Goal: Task Accomplishment & Management: Complete application form

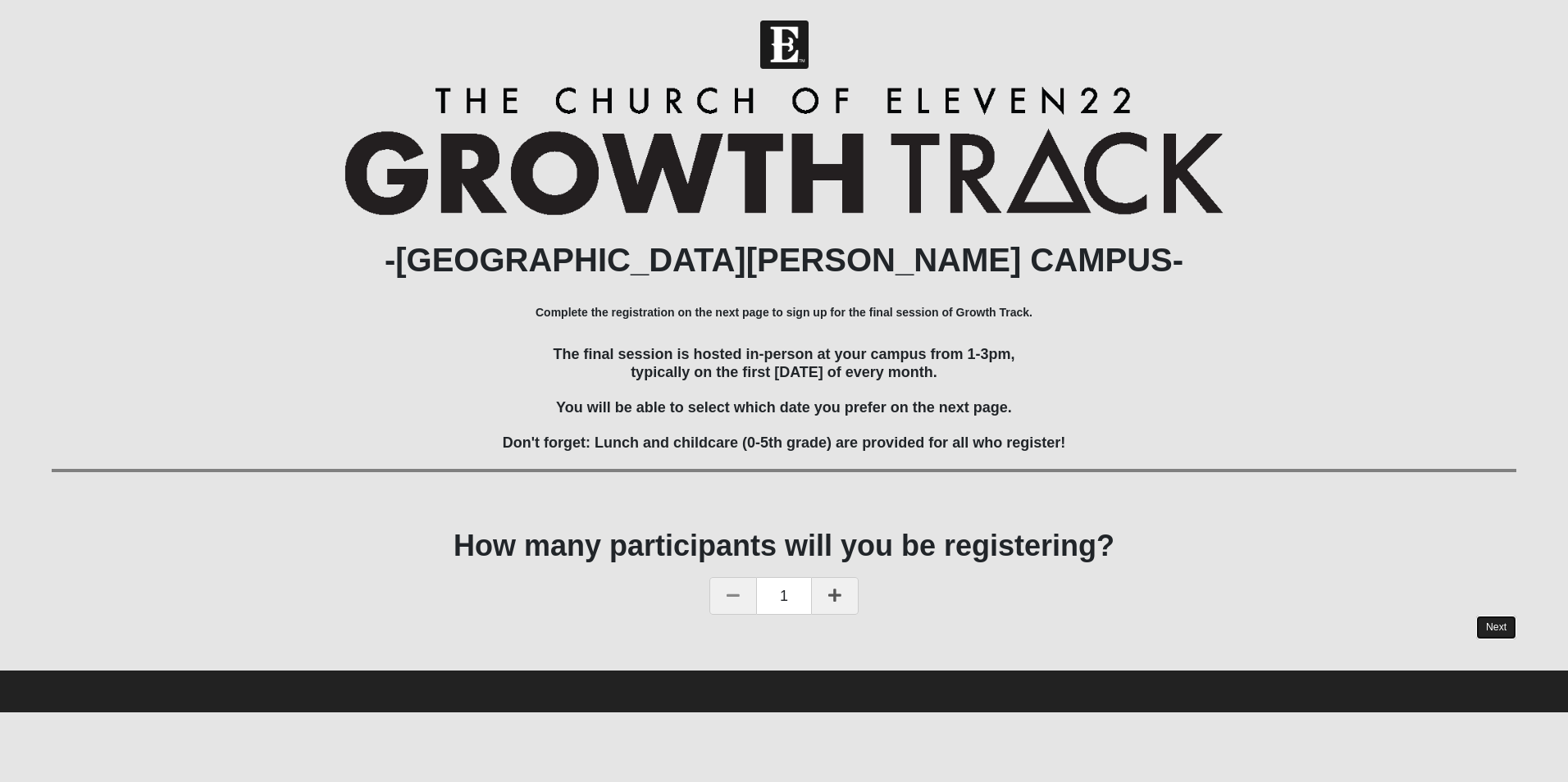
click at [1496, 628] on link "Next" at bounding box center [1497, 627] width 40 height 24
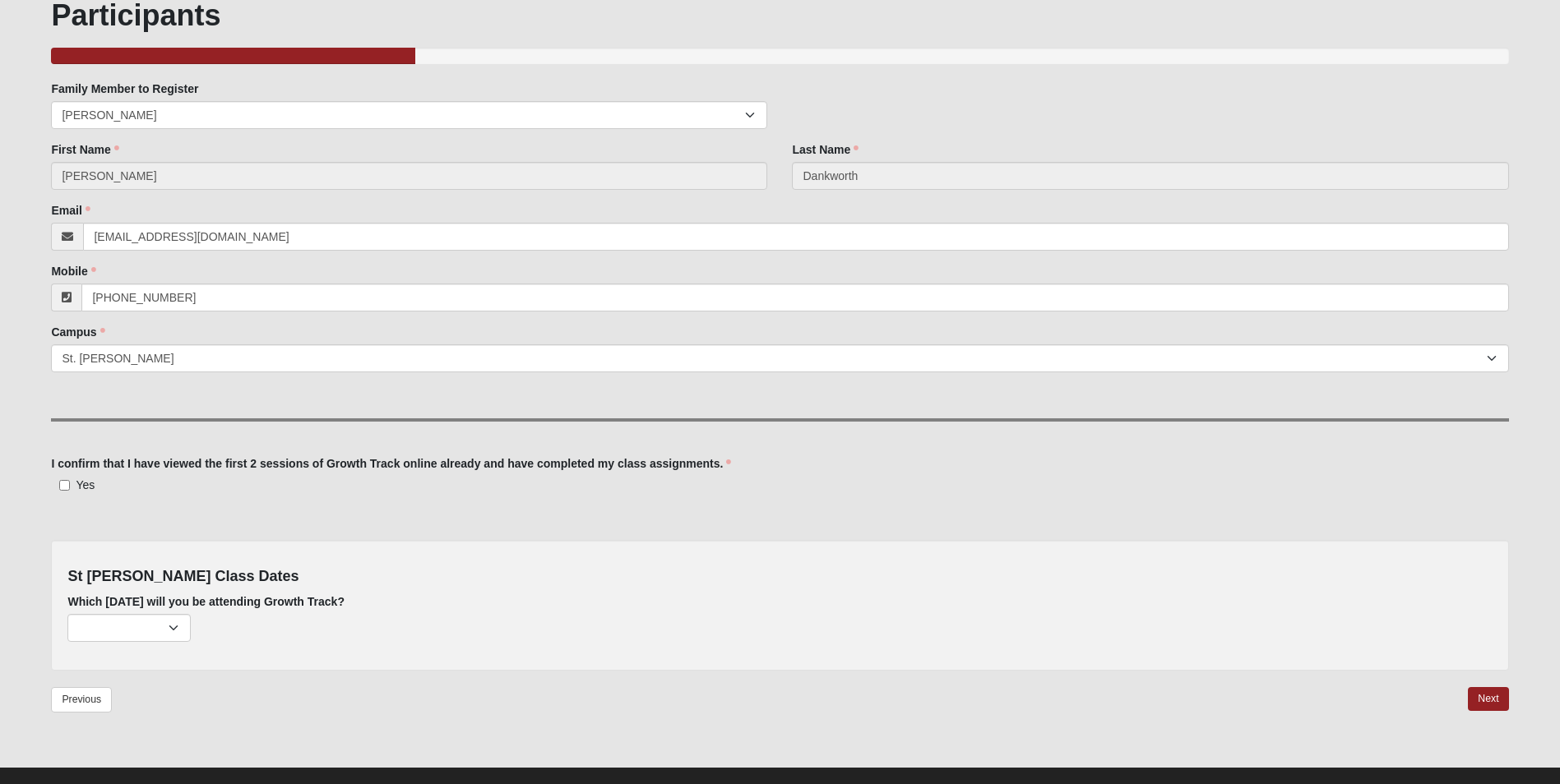
scroll to position [136, 0]
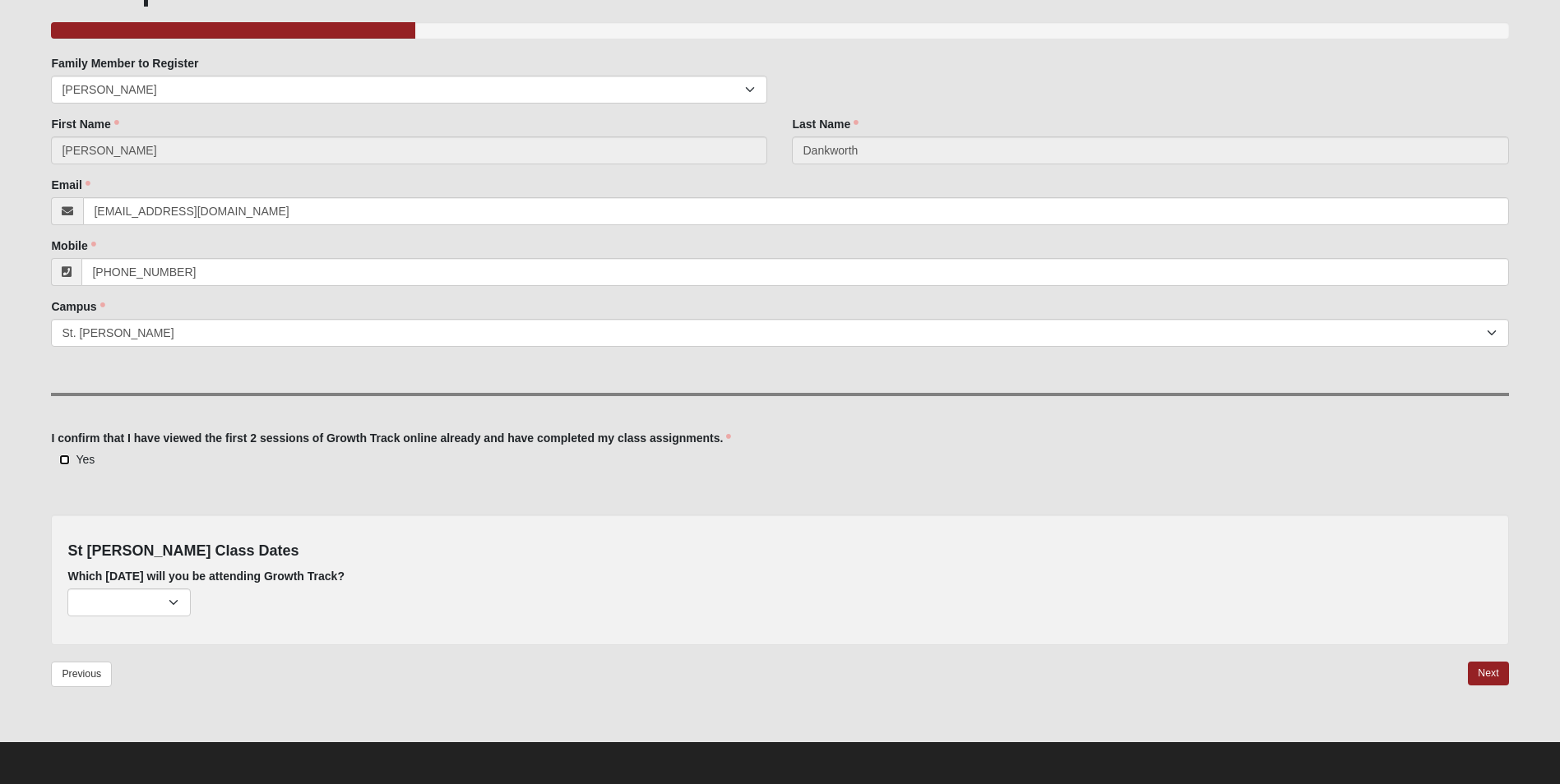
click at [62, 461] on input "Yes" at bounding box center [64, 460] width 11 height 11
checkbox input "true"
click at [171, 596] on select "[DATE] (13 remaining) [DATE] (55 remaining) [DATE] (58 remaining)" at bounding box center [129, 603] width 123 height 28
click at [178, 602] on select "[DATE] (13 remaining) [DATE] (55 remaining) [DATE] (58 remaining)" at bounding box center [129, 603] width 123 height 28
click at [175, 599] on select "[DATE] (13 remaining) [DATE] (55 remaining) [DATE] (58 remaining)" at bounding box center [129, 603] width 123 height 28
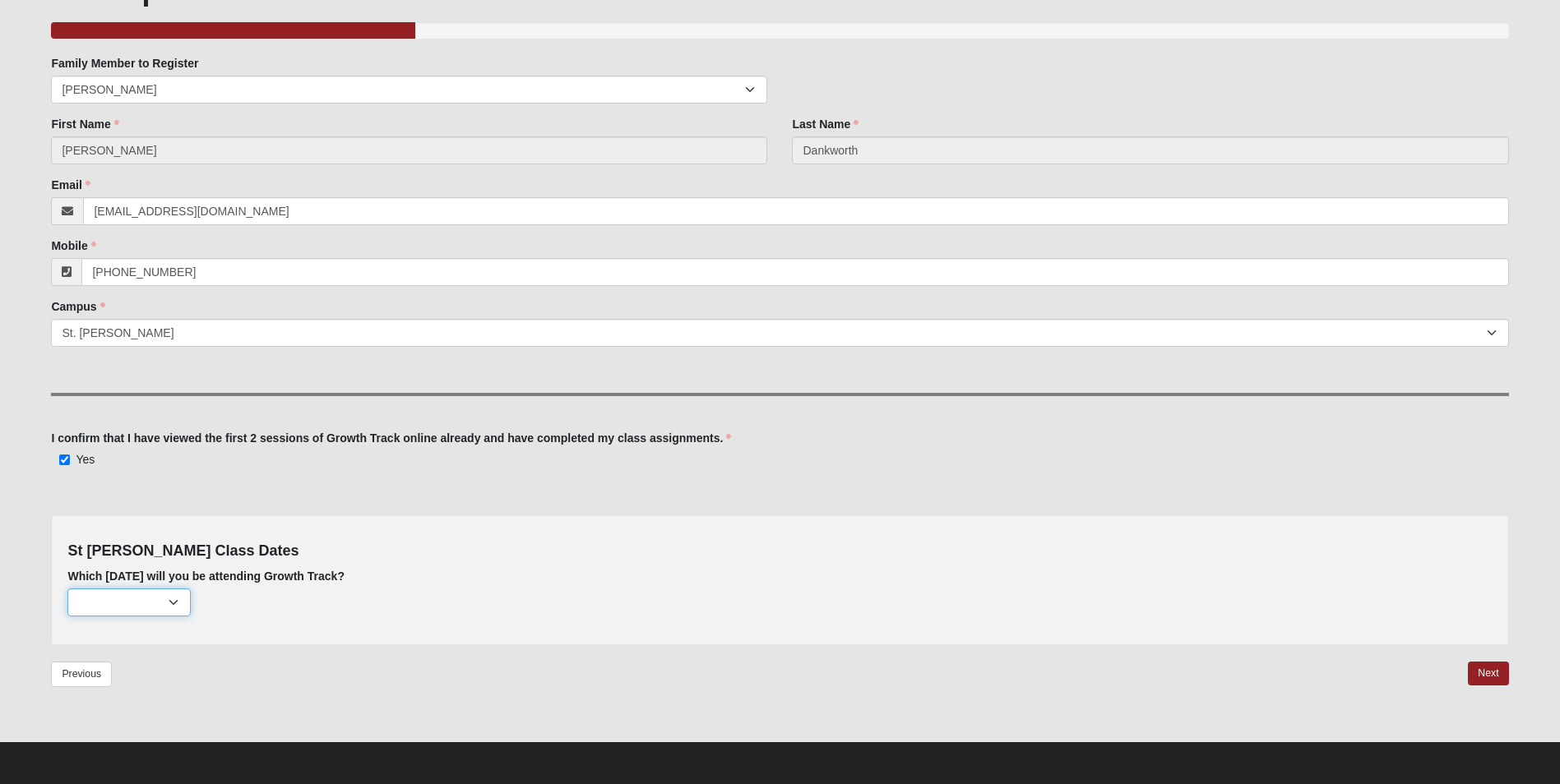
click at [172, 597] on select "[DATE] (13 remaining) [DATE] (55 remaining) [DATE] (58 remaining)" at bounding box center [129, 603] width 123 height 28
click at [171, 603] on select "[DATE] (13 remaining) [DATE] (55 remaining) [DATE] (58 remaining)" at bounding box center [129, 603] width 123 height 28
click at [171, 601] on select "[DATE] (13 remaining) [DATE] (55 remaining) [DATE] (58 remaining)" at bounding box center [129, 603] width 123 height 28
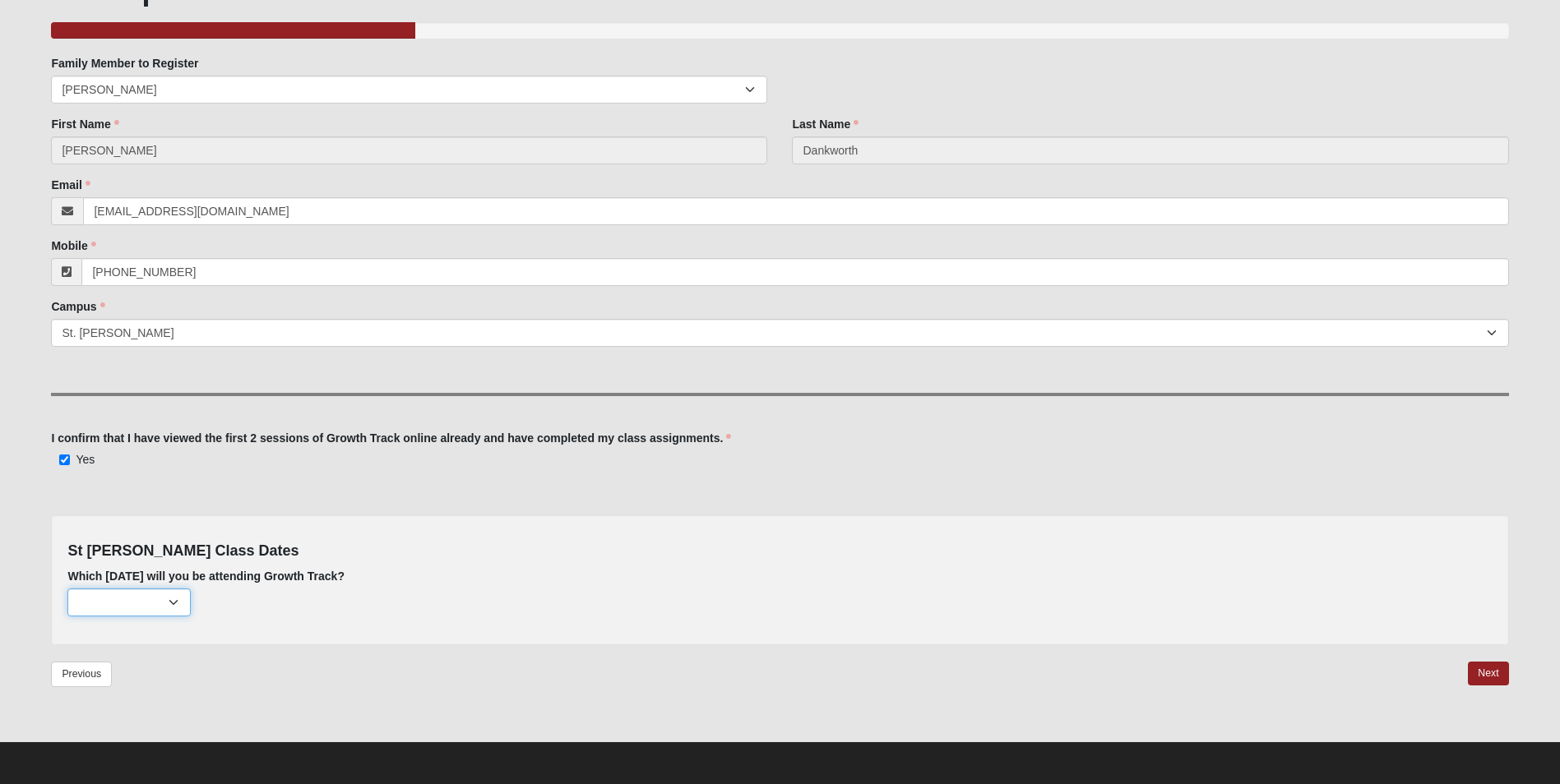
click at [171, 599] on select "[DATE] (13 remaining) [DATE] (55 remaining) [DATE] (58 remaining)" at bounding box center [129, 603] width 123 height 28
select select "809"
click at [68, 589] on select "[DATE] (13 remaining) [DATE] (55 remaining) [DATE] (58 remaining)" at bounding box center [129, 603] width 123 height 28
click at [1483, 674] on link "Next" at bounding box center [1489, 673] width 40 height 24
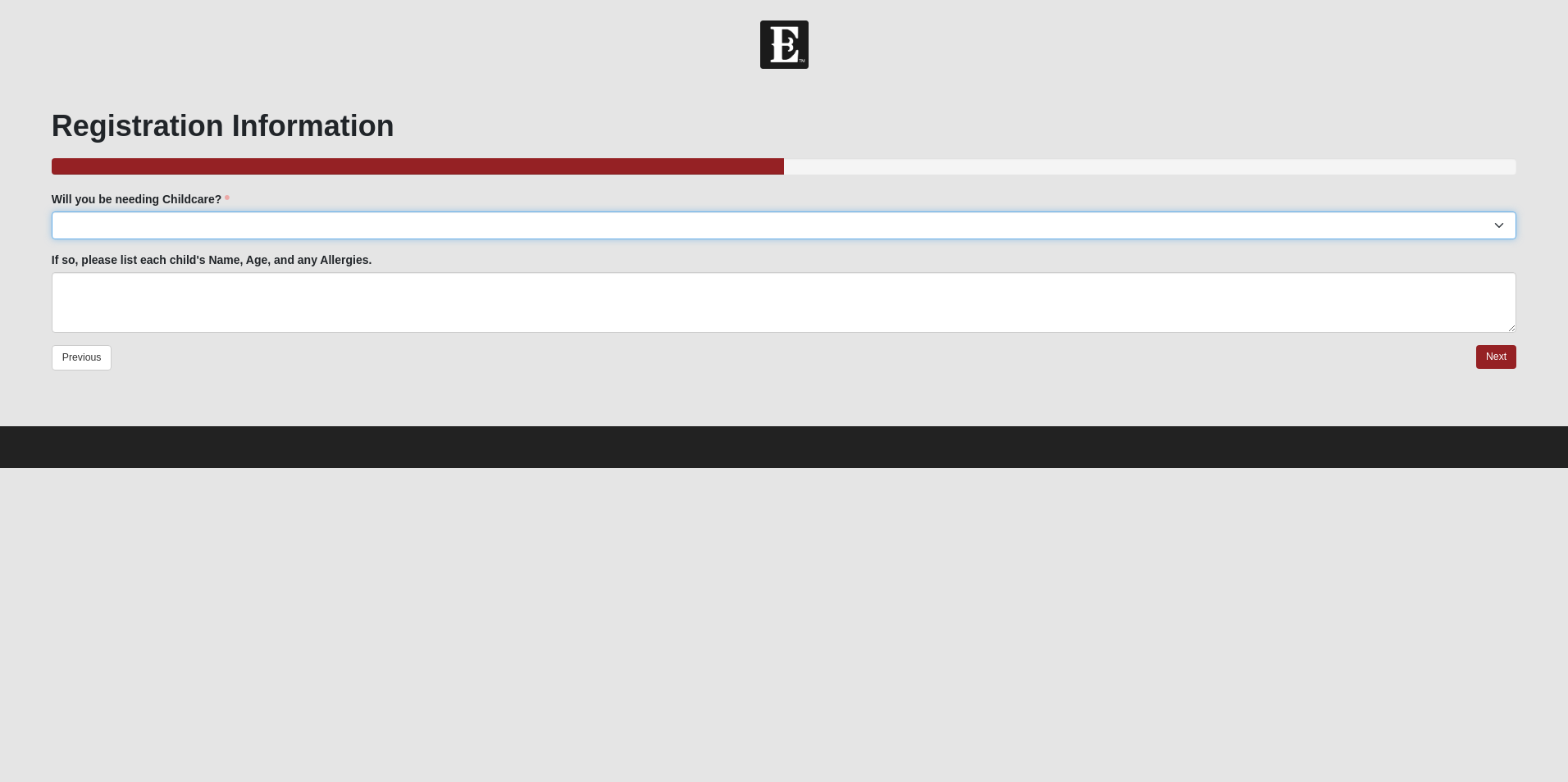
click at [118, 225] on select "Yes No" at bounding box center [784, 225] width 1465 height 28
select select "No"
click at [52, 211] on select "Yes No" at bounding box center [784, 225] width 1465 height 28
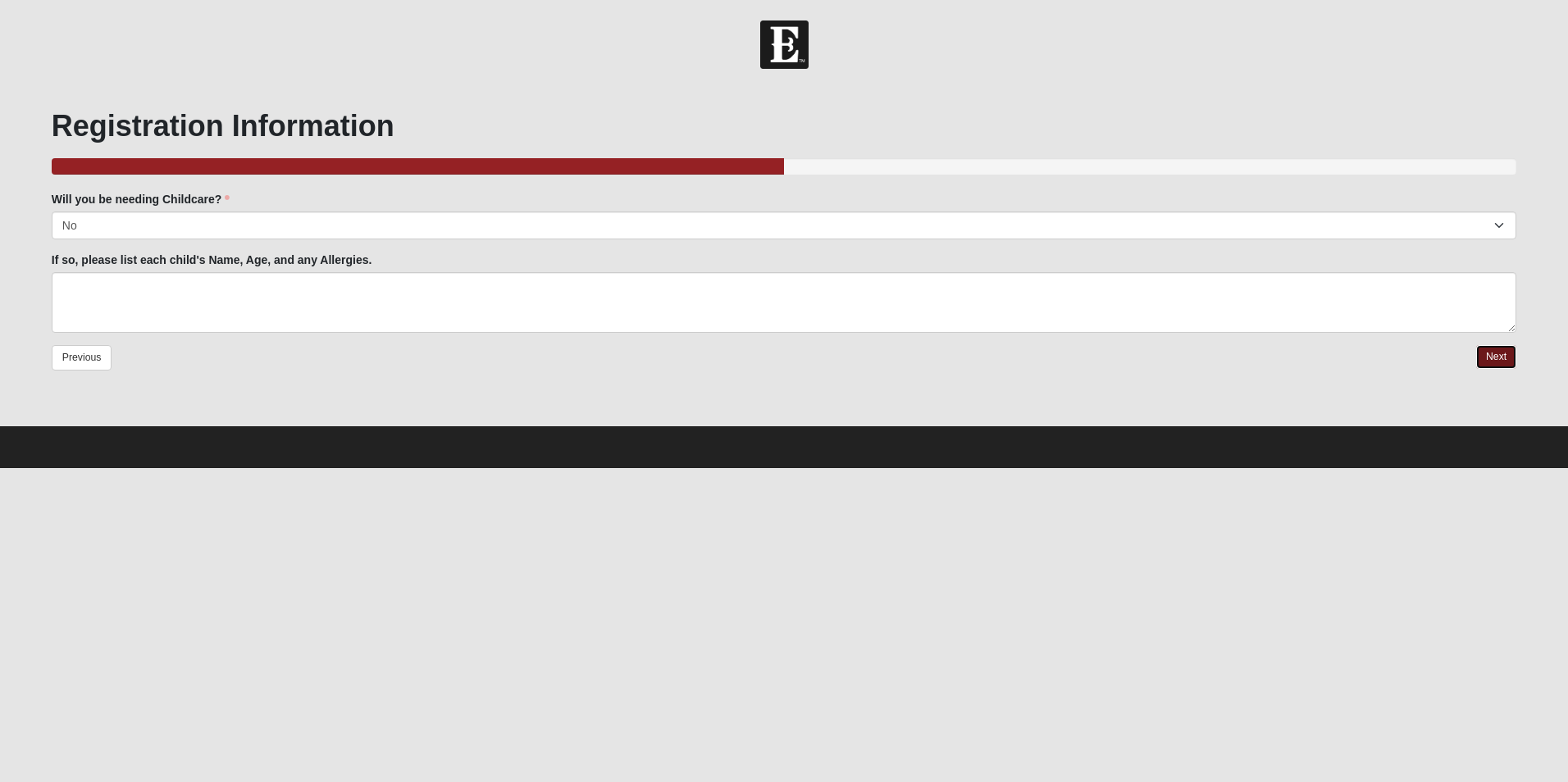
click at [1492, 359] on link "Next" at bounding box center [1497, 357] width 40 height 24
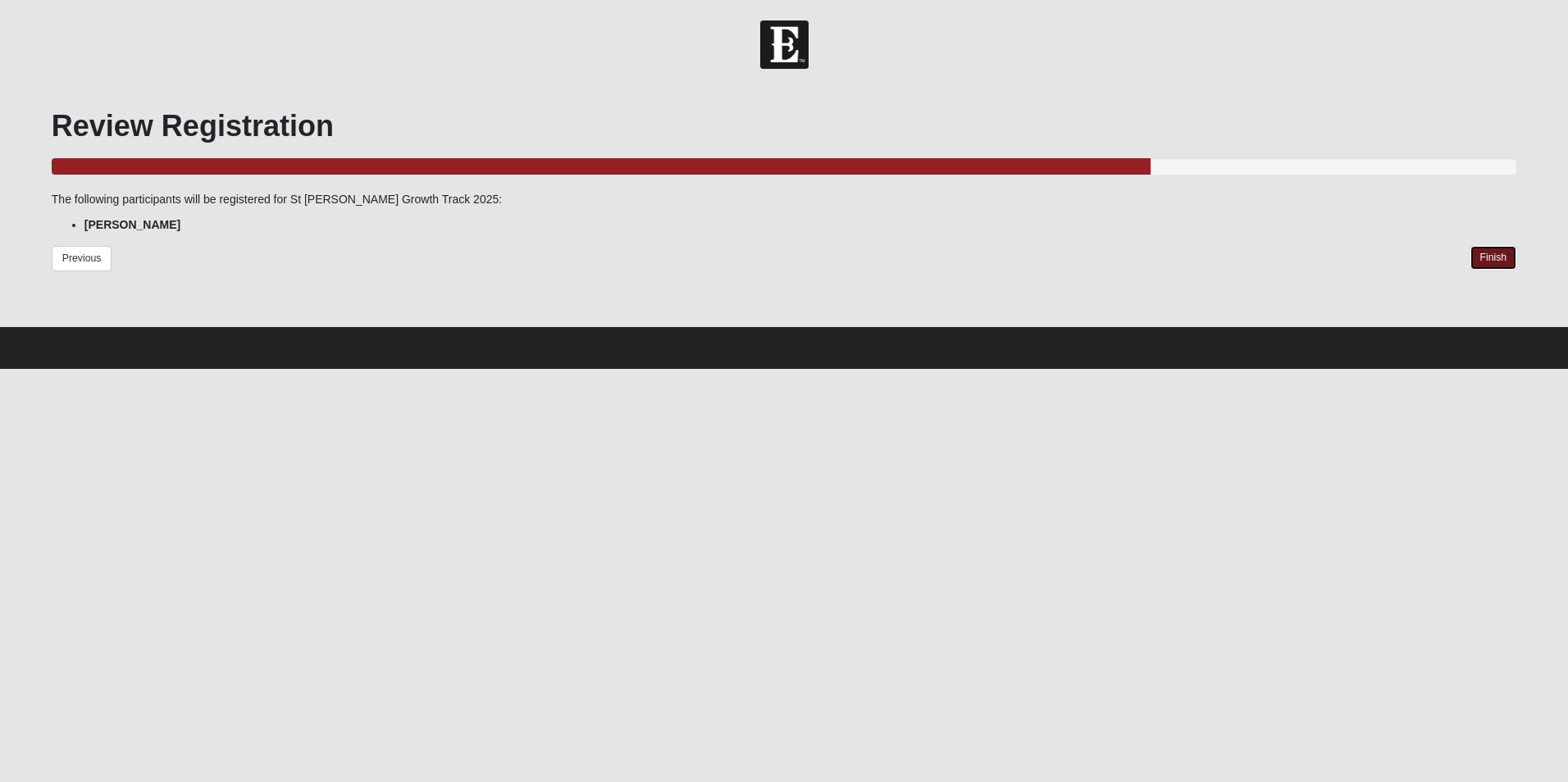
click at [1491, 255] on link "Finish" at bounding box center [1493, 258] width 46 height 24
